Goal: Information Seeking & Learning: Learn about a topic

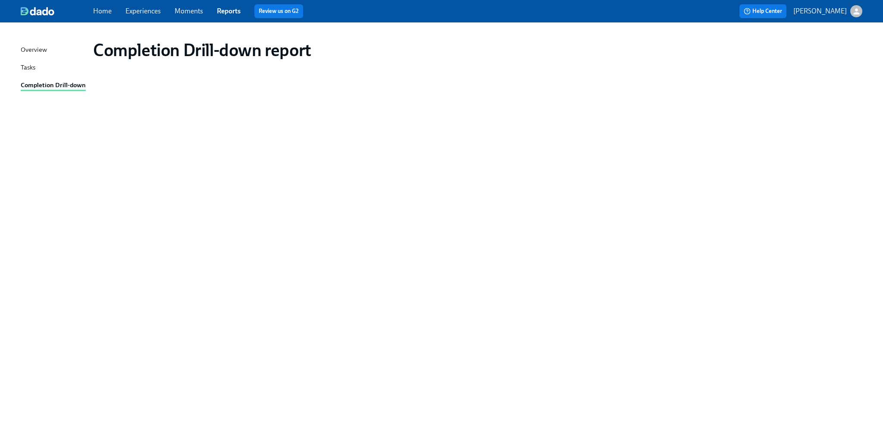
click at [139, 9] on link "Experiences" at bounding box center [143, 11] width 35 height 8
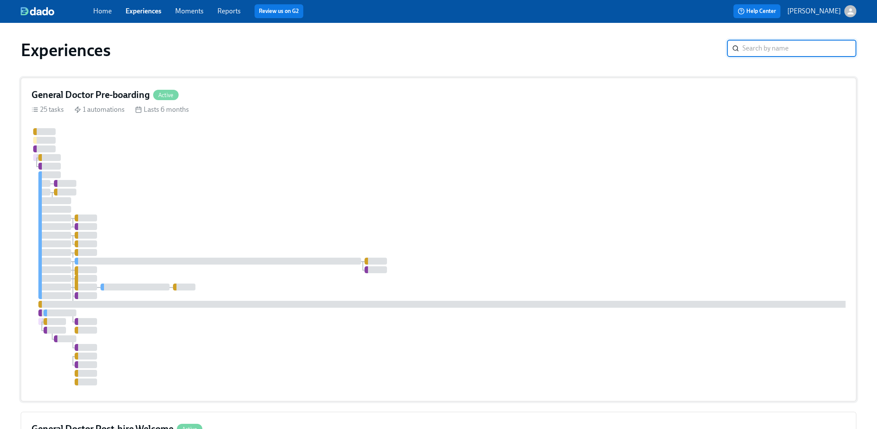
click at [323, 198] on div at bounding box center [520, 256] width 978 height 257
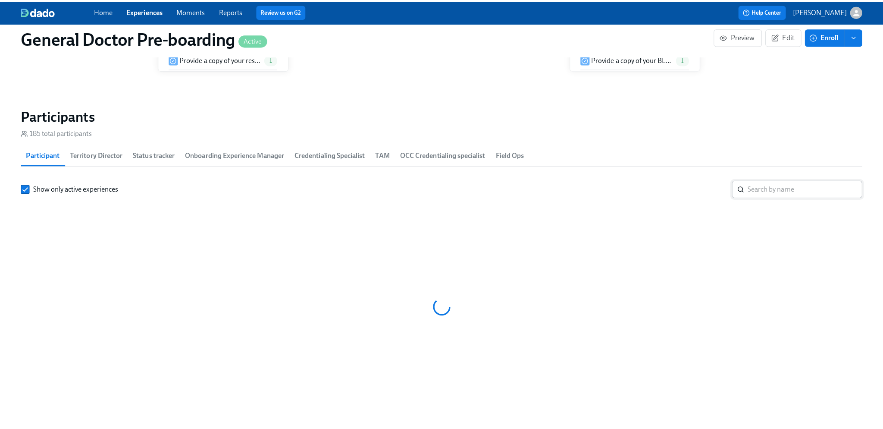
scroll to position [0, 19604]
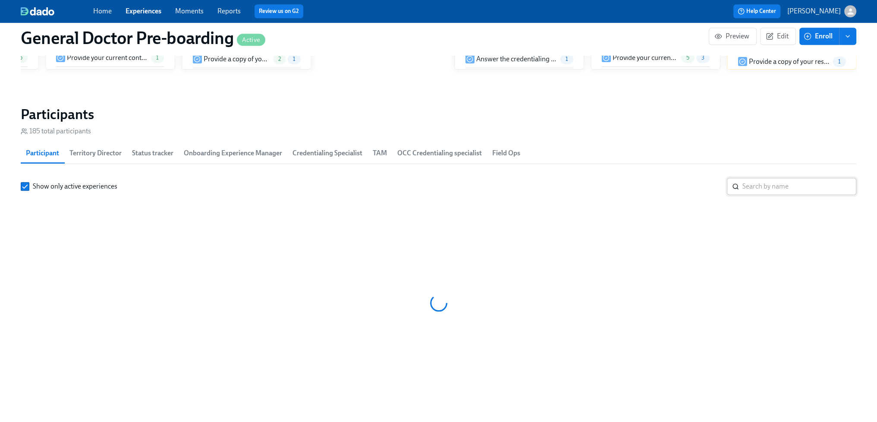
click at [766, 195] on input "search" at bounding box center [799, 186] width 114 height 17
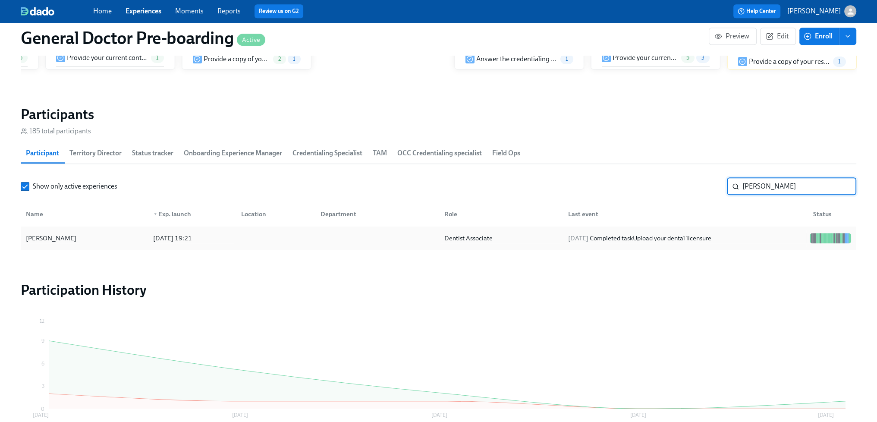
type input "[PERSON_NAME]"
click at [64, 243] on div "[PERSON_NAME]" at bounding box center [50, 238] width 57 height 10
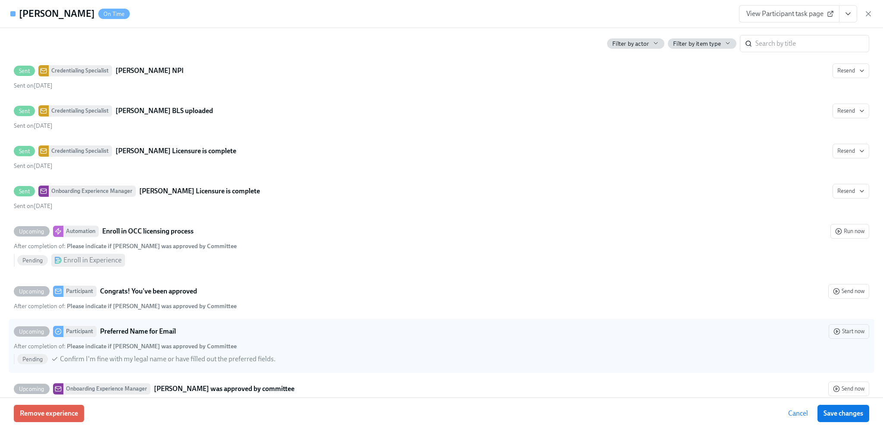
scroll to position [2926, 0]
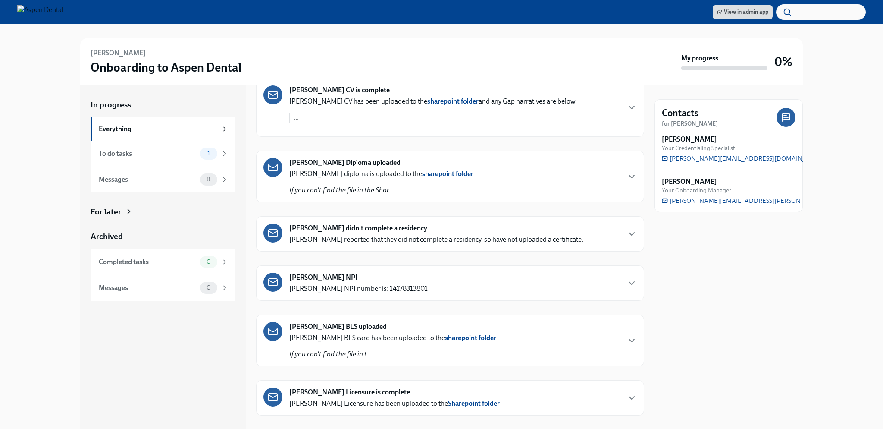
scroll to position [209, 0]
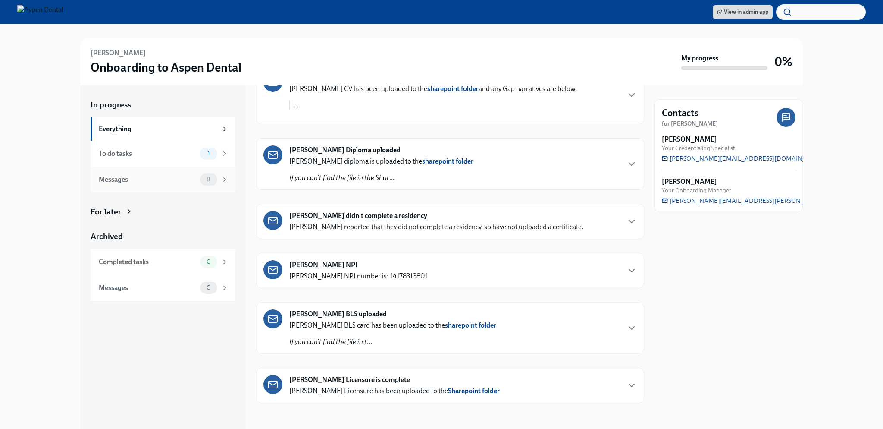
click at [207, 176] on span "8" at bounding box center [208, 179] width 14 height 6
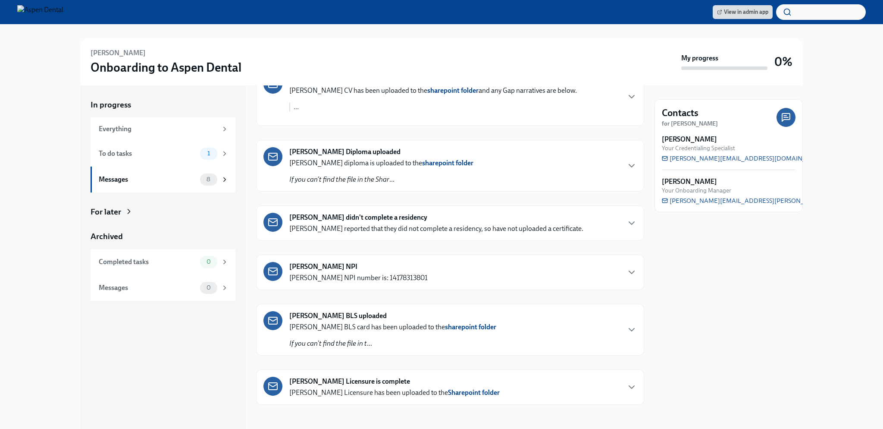
scroll to position [167, 0]
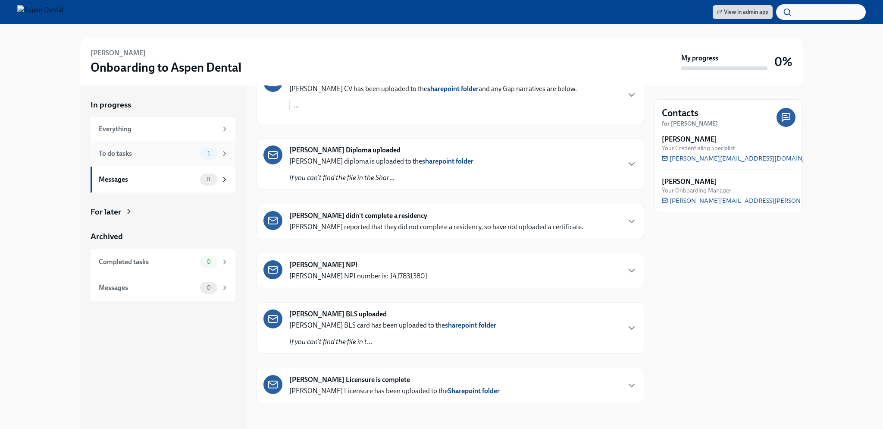
click at [206, 155] on span "1" at bounding box center [208, 153] width 13 height 6
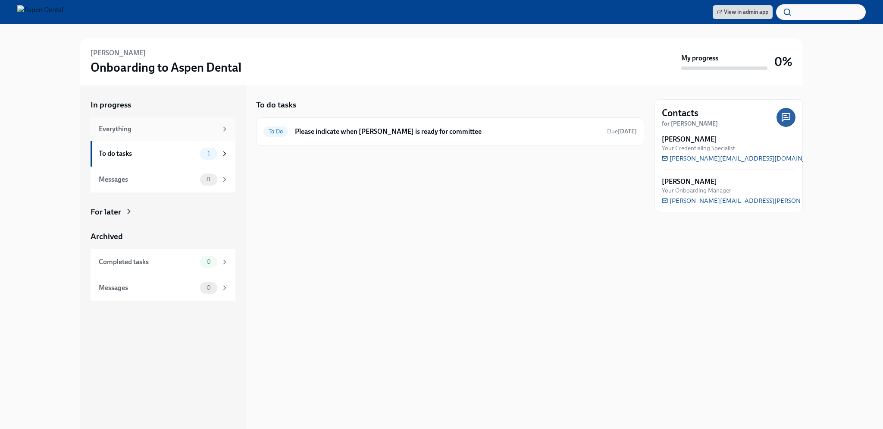
click at [198, 123] on div "Everything" at bounding box center [163, 128] width 145 height 23
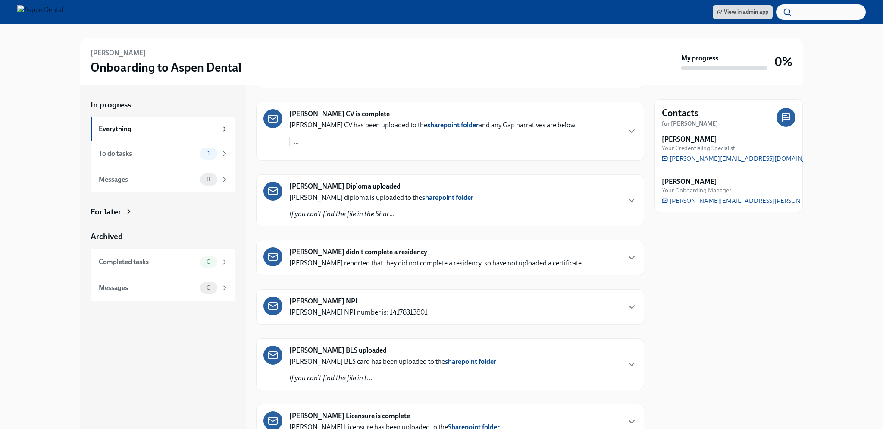
scroll to position [209, 0]
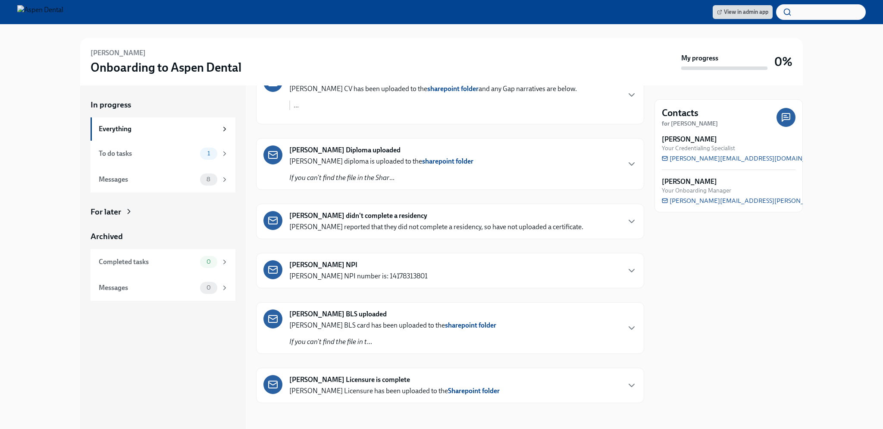
click at [126, 214] on icon at bounding box center [129, 211] width 9 height 9
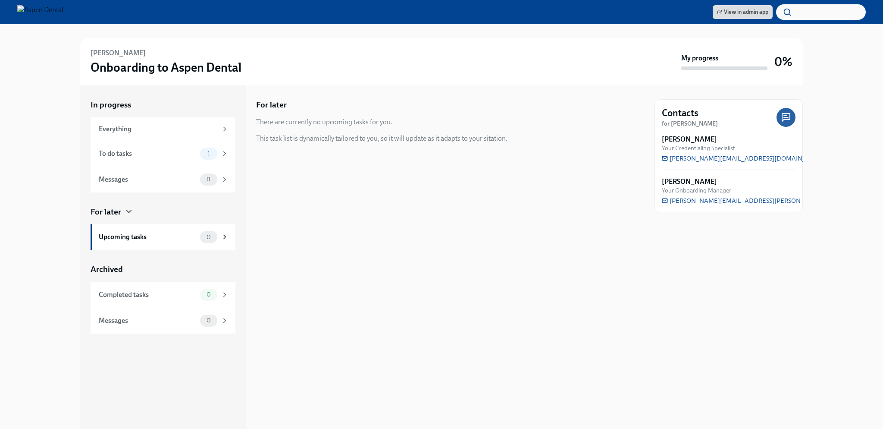
click at [127, 213] on icon at bounding box center [129, 211] width 9 height 9
click at [119, 210] on div "For later" at bounding box center [106, 211] width 31 height 11
